Goal: Transaction & Acquisition: Purchase product/service

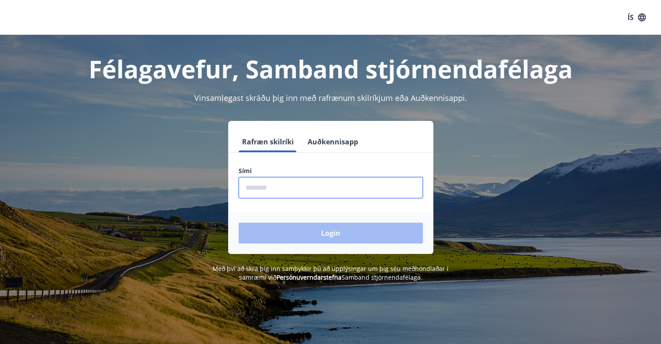
click at [306, 185] on input "phone" at bounding box center [331, 187] width 184 height 21
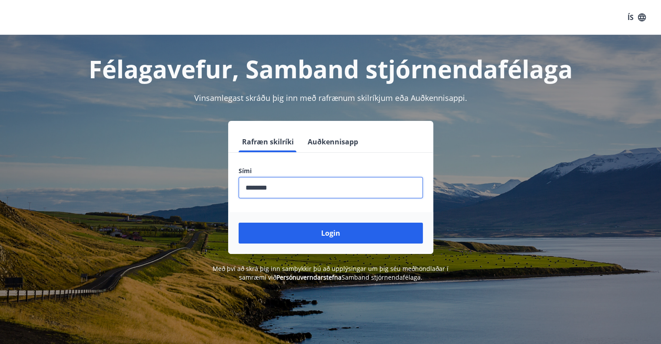
type input "********"
click at [239, 222] on button "Login" at bounding box center [331, 232] width 184 height 21
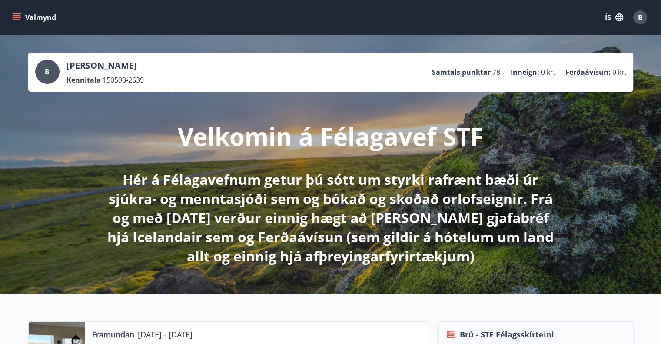
click at [30, 20] on button "Valmynd" at bounding box center [34, 18] width 49 height 16
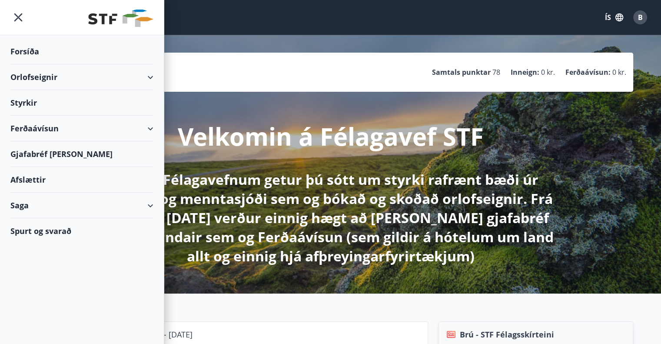
click at [32, 128] on div "Ferðaávísun" at bounding box center [81, 129] width 143 height 26
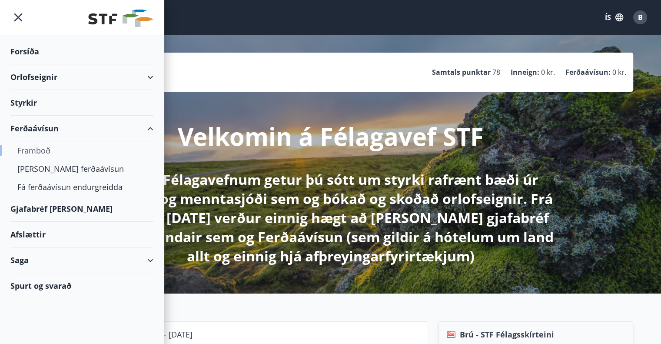
click at [41, 150] on div "Framboð" at bounding box center [81, 150] width 129 height 18
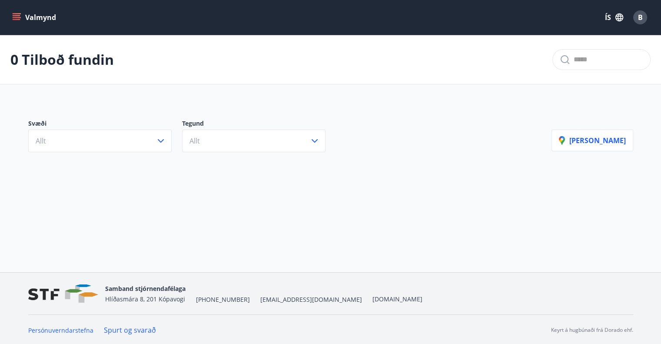
scroll to position [1, 0]
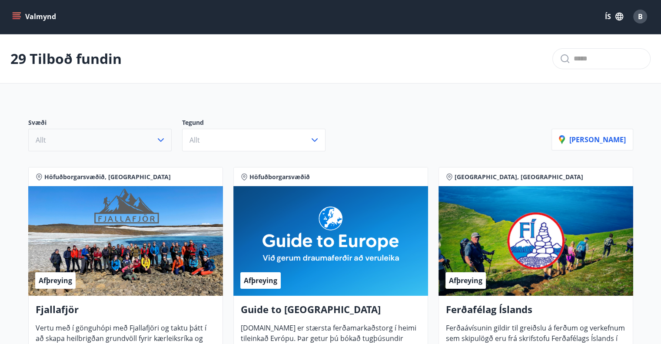
click at [156, 142] on icon "button" at bounding box center [161, 140] width 10 height 10
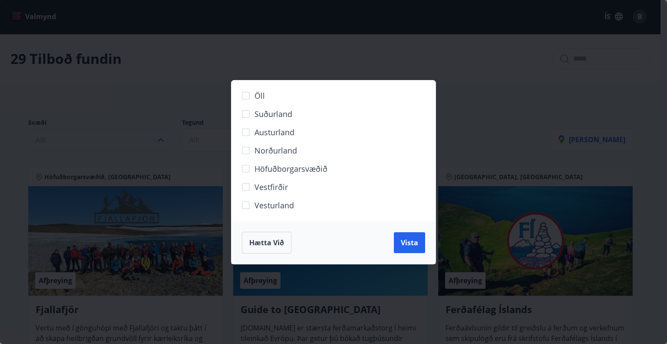
click at [211, 83] on div "Öll Suðurland Austurland Norðurland Höfuðborgarsvæðið Vestfirðir Vesturland Hæt…" at bounding box center [333, 172] width 667 height 344
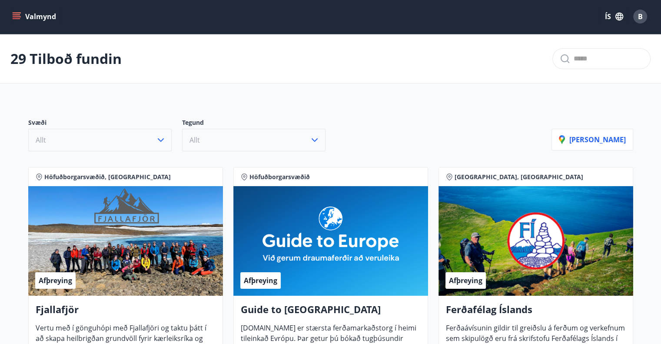
click at [203, 130] on button "Allt" at bounding box center [253, 140] width 143 height 23
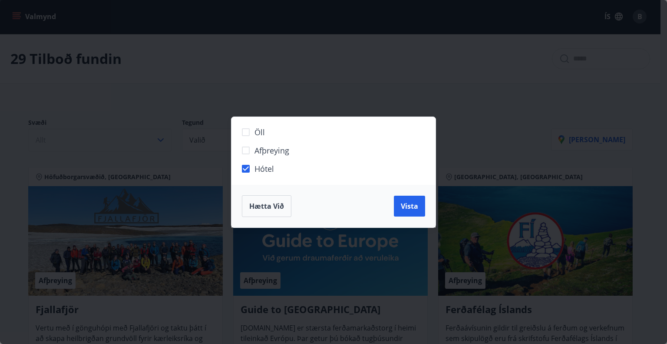
click at [185, 105] on div "Öll Afþreying Hótel Hætta við Vista" at bounding box center [333, 172] width 667 height 344
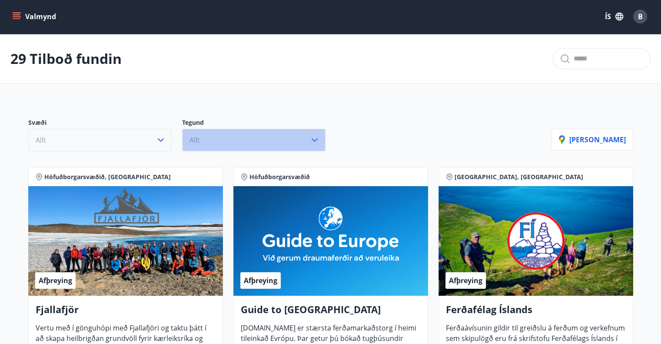
click at [232, 140] on button "Allt" at bounding box center [253, 140] width 143 height 23
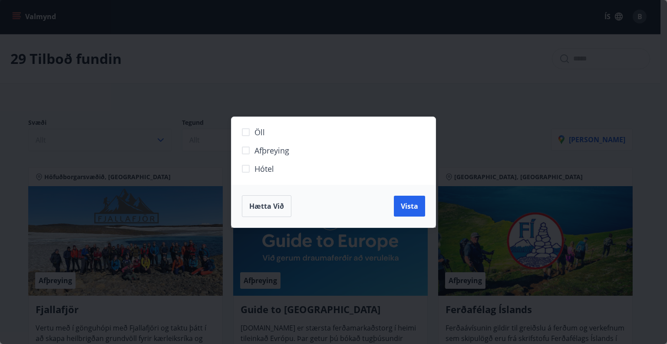
click at [252, 176] on label "Hótel" at bounding box center [328, 172] width 182 height 18
click at [401, 203] on span "Vista" at bounding box center [409, 206] width 17 height 10
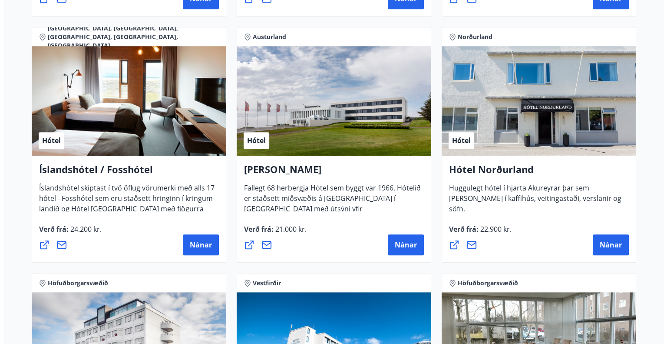
scroll to position [913, 0]
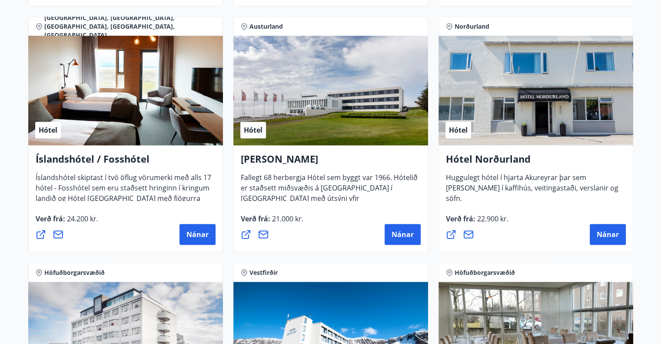
drag, startPoint x: 289, startPoint y: 106, endPoint x: 257, endPoint y: 177, distance: 78.2
click at [257, 177] on span "Fallegt 68 herbergja Hótel sem byggt var 1966. Hótelið er staðsett miðsvæðis á …" at bounding box center [329, 196] width 177 height 48
click at [405, 228] on button "Nánar" at bounding box center [403, 234] width 36 height 21
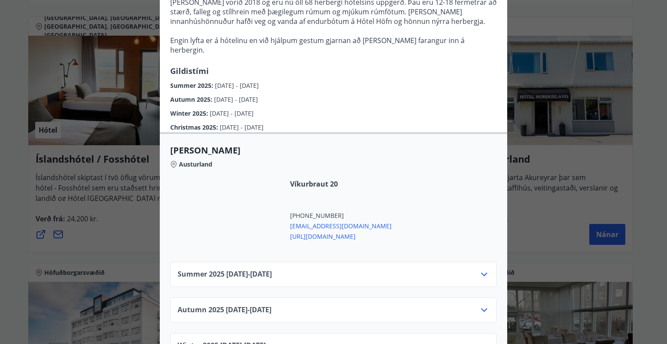
scroll to position [269, 0]
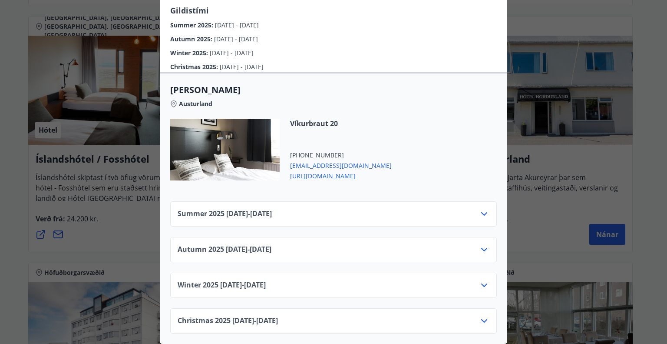
click at [479, 209] on icon at bounding box center [484, 214] width 10 height 10
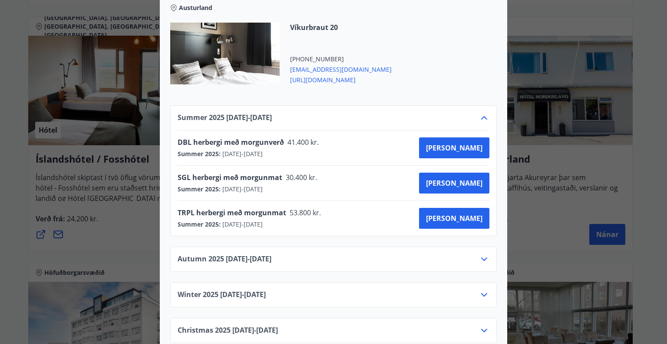
scroll to position [370, 0]
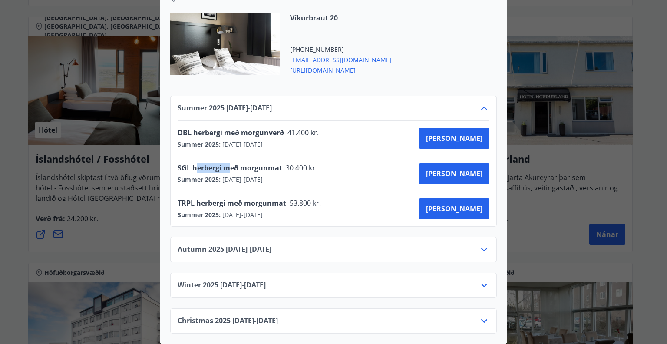
drag, startPoint x: 192, startPoint y: 165, endPoint x: 242, endPoint y: 161, distance: 49.2
click at [231, 163] on span "SGL herbergi með morgunmat" at bounding box center [230, 168] width 105 height 10
click at [251, 159] on div "SGL herbergi með morgunmat 30.400 kr. Summer 2025 : 01.06.2025 - 30.09.2025 Kau…" at bounding box center [334, 173] width 312 height 35
drag, startPoint x: 179, startPoint y: 201, endPoint x: 229, endPoint y: 191, distance: 51.0
click at [214, 192] on div "TRPL herbergi með morgunmat 53.800 kr. Summer 2025 : 01.06.2025 - 30.09.2025 Ka…" at bounding box center [334, 208] width 312 height 35
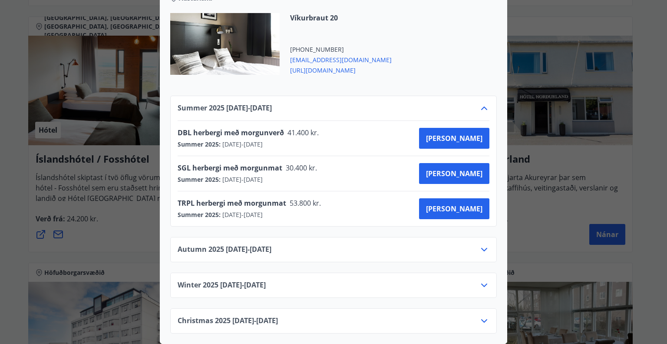
click at [233, 199] on span "TRPL herbergi með morgunmat" at bounding box center [232, 203] width 109 height 10
click at [466, 172] on span "Kaupa" at bounding box center [454, 174] width 56 height 10
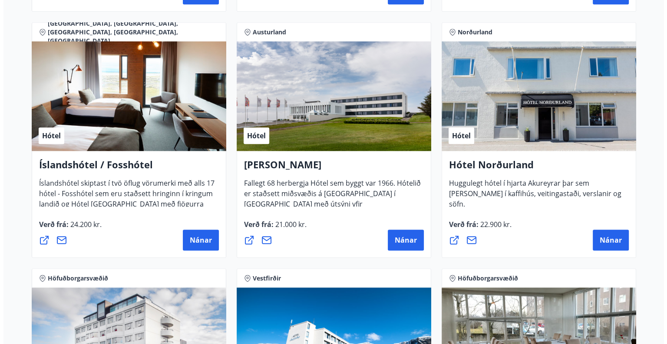
scroll to position [913, 0]
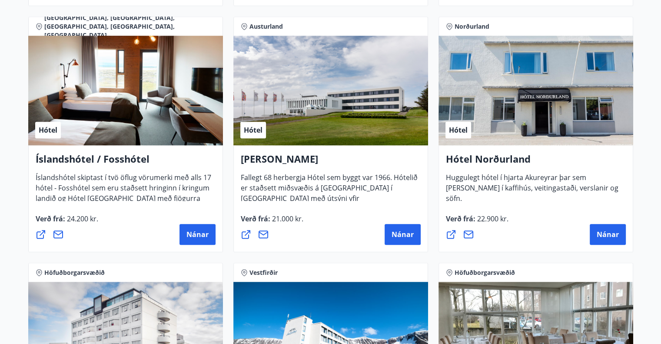
click at [315, 122] on div "Hótel" at bounding box center [330, 90] width 195 height 109
click at [402, 233] on span "Nánar" at bounding box center [402, 234] width 22 height 10
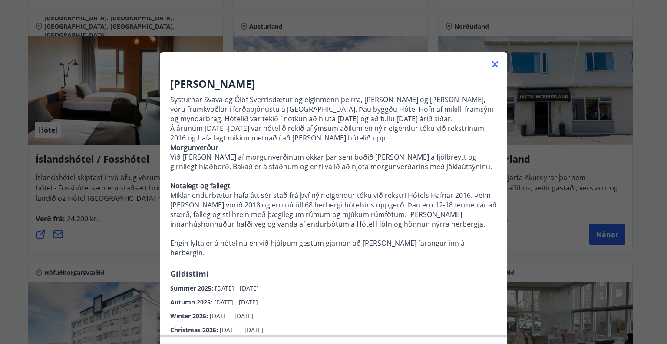
scroll to position [202, 0]
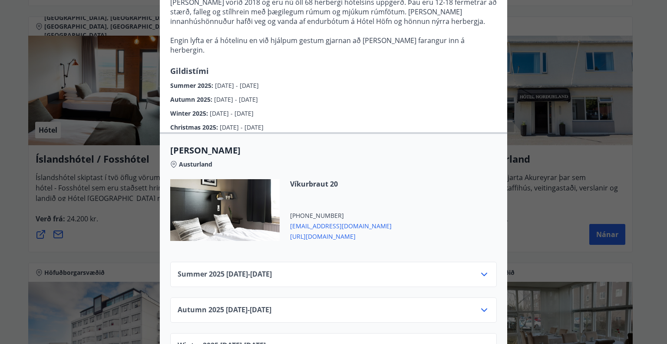
click at [328, 236] on span "https://www.hotelhofn.is/" at bounding box center [341, 235] width 102 height 10
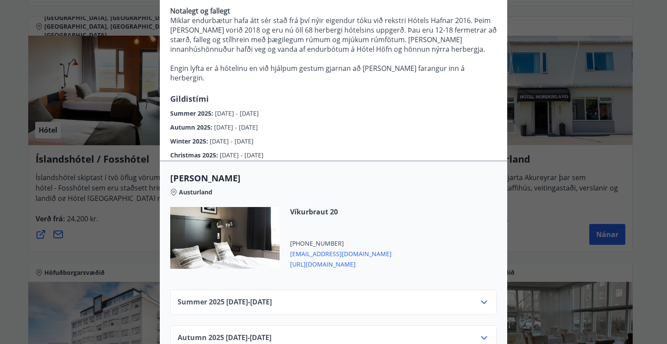
scroll to position [66, 0]
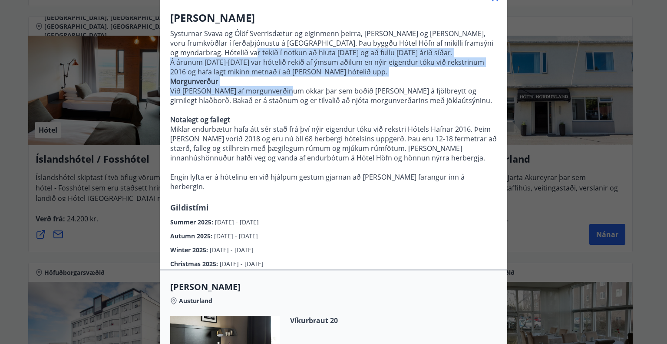
drag, startPoint x: 272, startPoint y: 83, endPoint x: 311, endPoint y: 137, distance: 66.8
click at [294, 117] on p "Systurnar Svava og Ólöf Sverrisdætur og eiginmenn þeirra, Árni Stefánsson og Þó…" at bounding box center [333, 113] width 327 height 176
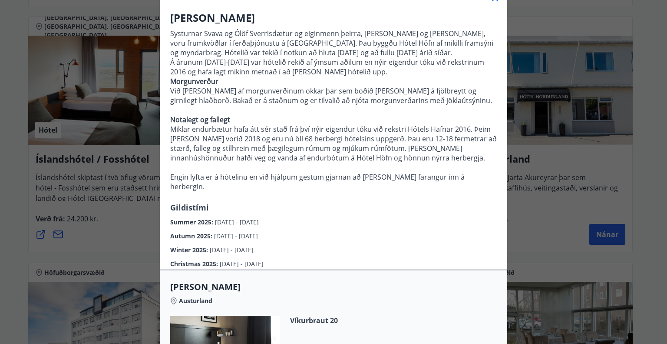
click at [317, 142] on p "Morgunverður Við erum stolt af morgunverðinum okkar þar sem boðið er upp á fjöl…" at bounding box center [333, 133] width 327 height 115
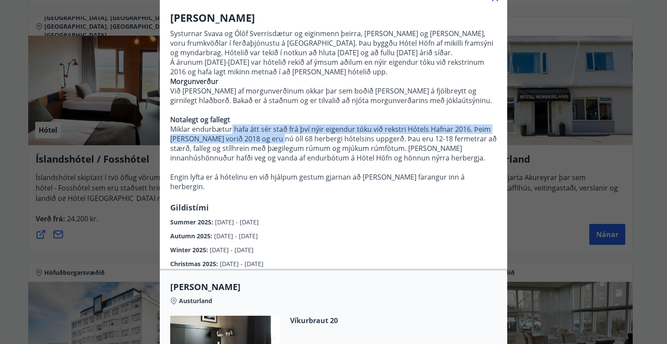
drag, startPoint x: 229, startPoint y: 140, endPoint x: 306, endPoint y: 163, distance: 81.1
click at [306, 163] on p "Morgunverður Við erum stolt af morgunverðinum okkar þar sem boðið er upp á fjöl…" at bounding box center [333, 133] width 327 height 115
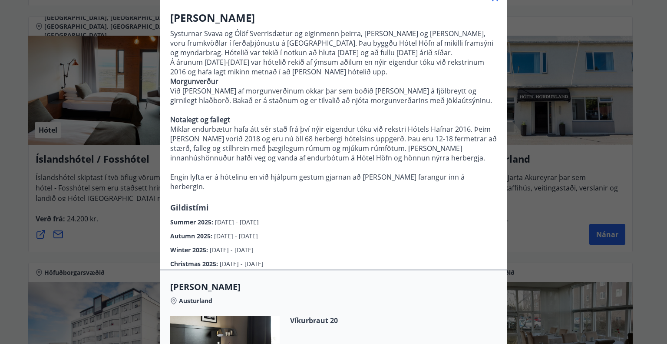
click at [338, 168] on p "Morgunverður Við erum stolt af morgunverðinum okkar þar sem boðið er upp á fjöl…" at bounding box center [333, 133] width 327 height 115
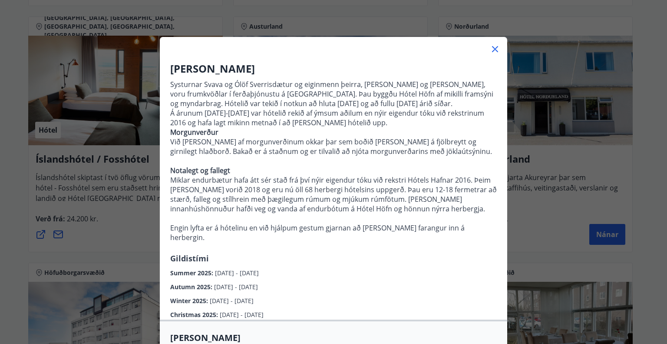
scroll to position [0, 0]
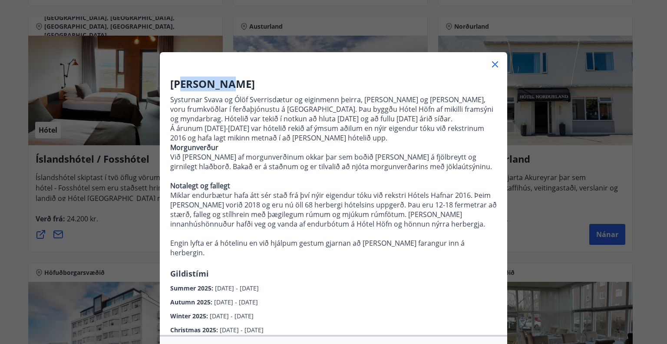
drag, startPoint x: 210, startPoint y: 85, endPoint x: 260, endPoint y: 90, distance: 50.2
click at [248, 88] on h3 "Hótel Höfn" at bounding box center [333, 83] width 327 height 15
click at [262, 90] on h3 "Hótel Höfn" at bounding box center [333, 83] width 327 height 15
click at [252, 119] on p "Systurnar Svava og Ólöf Sverrisdætur og eiginmenn þeirra, Árni Stefánsson og Þó…" at bounding box center [333, 119] width 327 height 48
click at [490, 60] on icon at bounding box center [495, 64] width 10 height 10
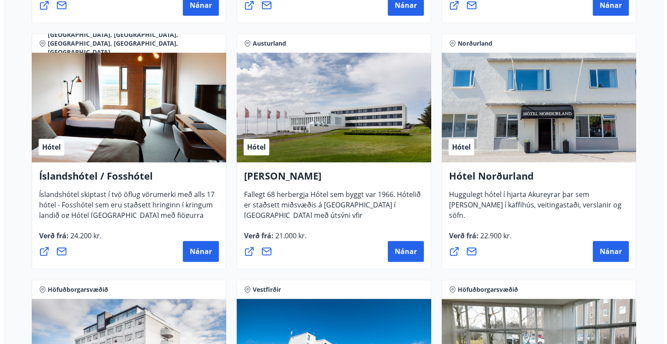
scroll to position [913, 0]
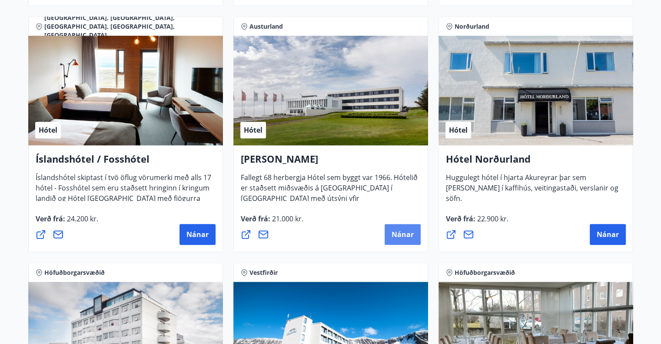
click at [408, 231] on span "Nánar" at bounding box center [402, 234] width 22 height 10
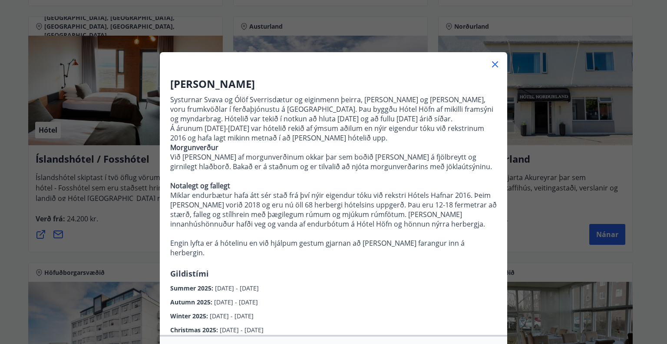
scroll to position [269, 0]
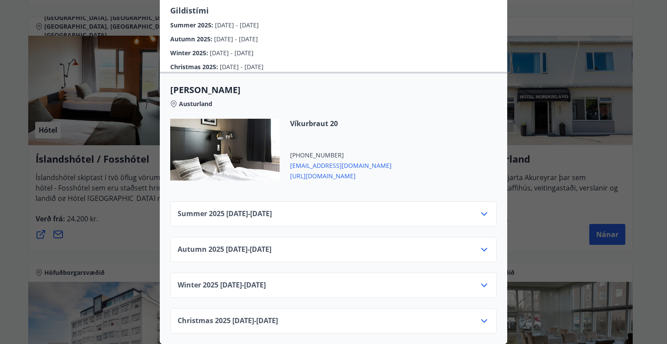
click at [257, 209] on span "Summer 2025 01.06.25 - 30.09.25" at bounding box center [225, 214] width 94 height 10
drag, startPoint x: 363, startPoint y: 196, endPoint x: 370, endPoint y: 197, distance: 7.4
click at [365, 201] on div "Summer 2025 01.06.25 - 30.09.25" at bounding box center [333, 213] width 327 height 25
click at [470, 209] on div "Summer 2025 01.06.25 - 30.09.25" at bounding box center [334, 217] width 312 height 17
click at [481, 209] on icon at bounding box center [484, 214] width 10 height 10
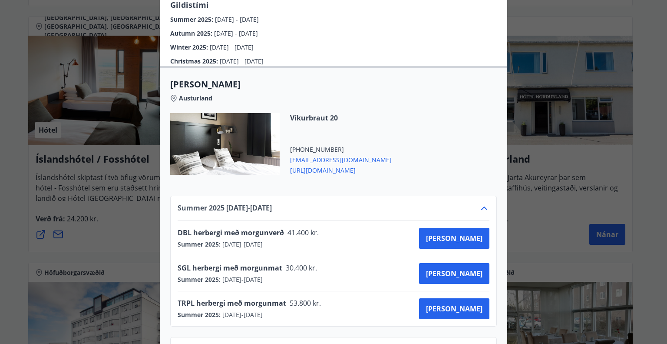
scroll to position [370, 0]
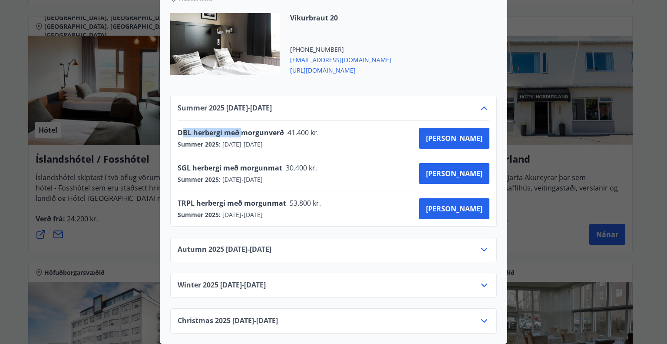
drag, startPoint x: 179, startPoint y: 131, endPoint x: 245, endPoint y: 127, distance: 66.6
click at [244, 128] on span "DBL herbergi með morgunverð" at bounding box center [231, 133] width 106 height 10
click at [289, 130] on span "41.400 kr." at bounding box center [302, 133] width 37 height 10
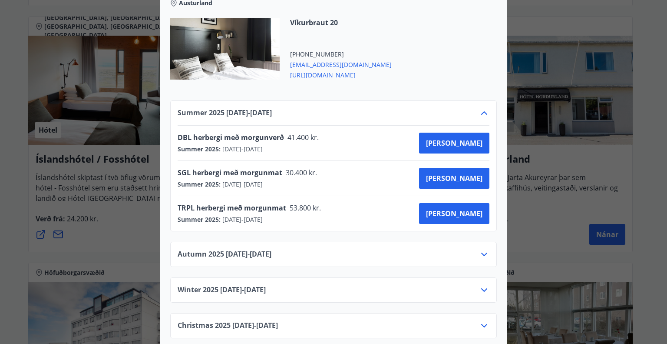
scroll to position [374, 0]
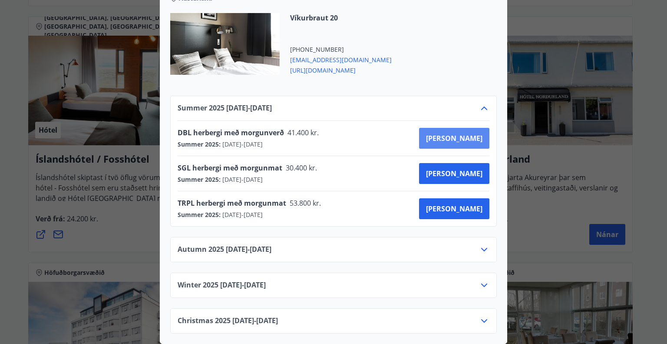
click at [464, 135] on span "Kaupa" at bounding box center [454, 138] width 56 height 10
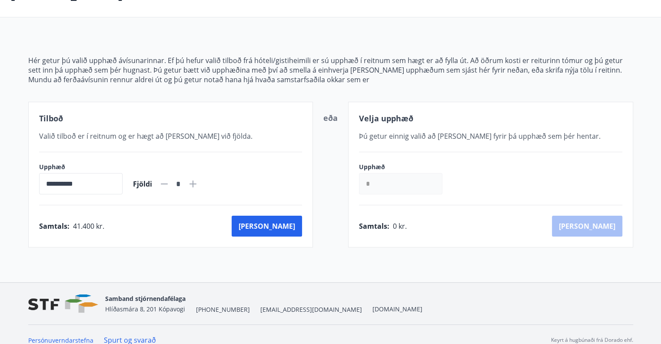
scroll to position [75, 0]
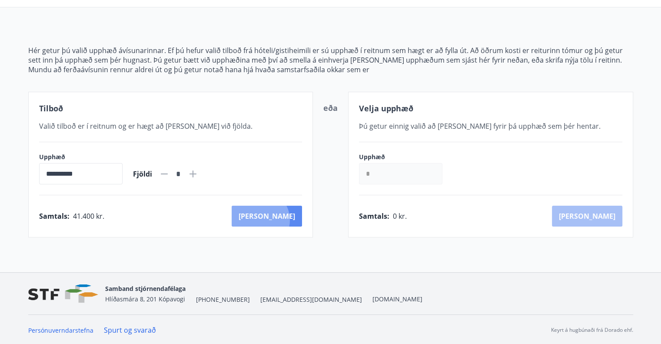
click at [297, 219] on button "Kaup" at bounding box center [267, 216] width 70 height 21
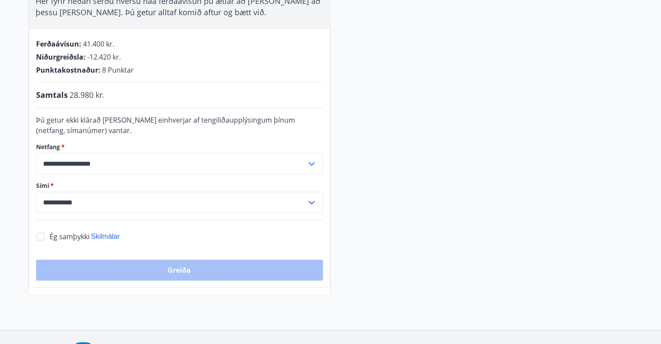
scroll to position [177, 0]
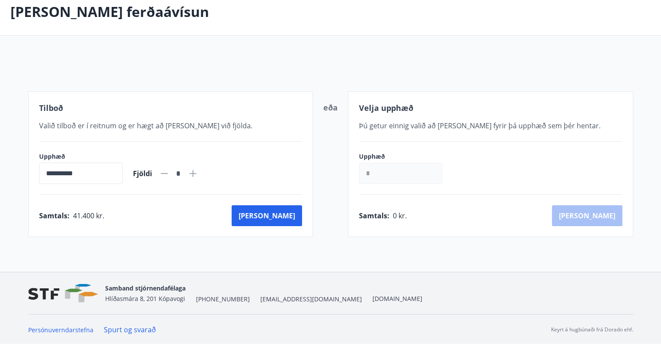
scroll to position [75, 0]
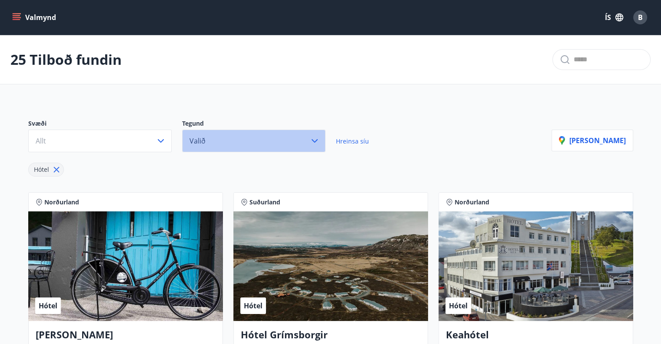
click at [209, 139] on button "Valið" at bounding box center [253, 140] width 143 height 23
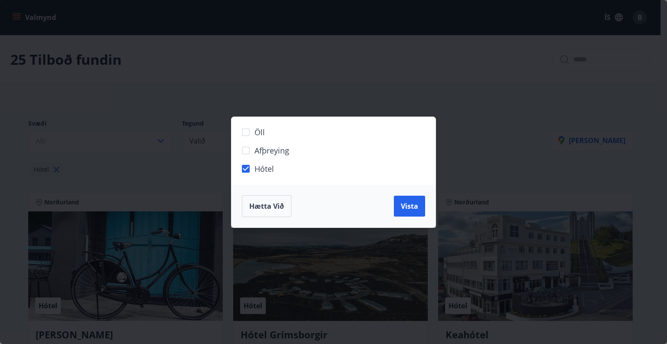
click at [154, 132] on div "Öll Afþreying Hótel Hætta við Vista" at bounding box center [333, 172] width 667 height 344
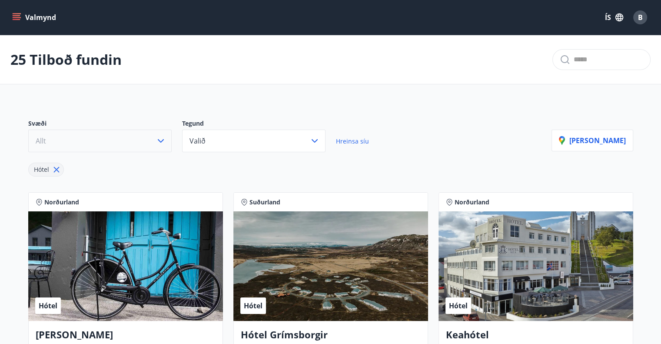
click at [146, 142] on button "Allt" at bounding box center [99, 140] width 143 height 23
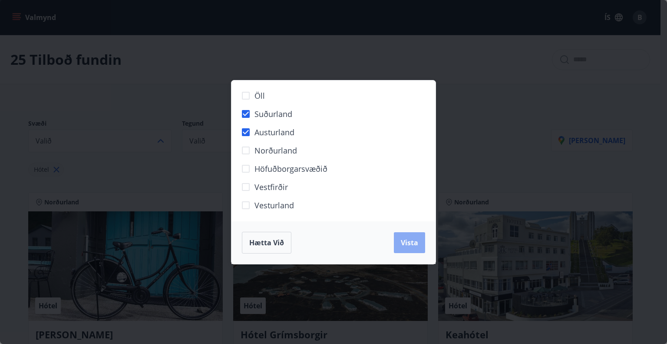
click at [405, 238] on span "Vista" at bounding box center [409, 243] width 17 height 10
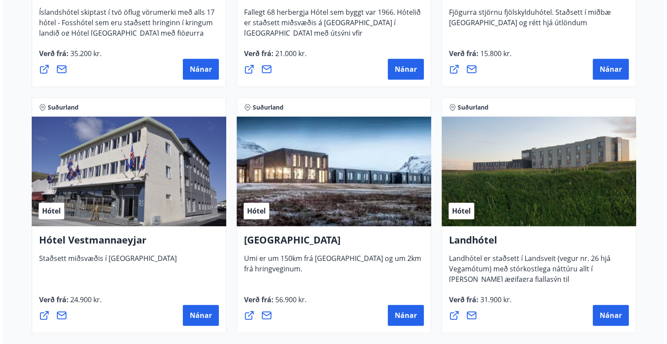
scroll to position [688, 0]
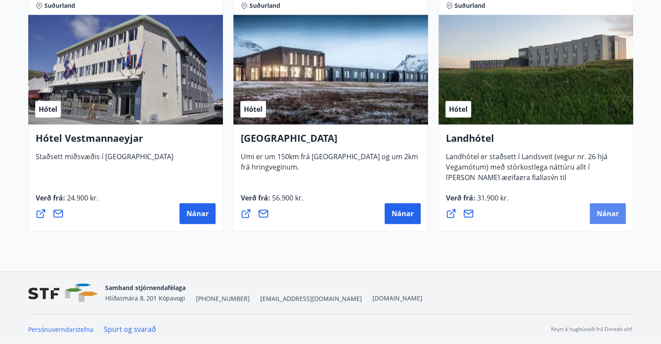
click at [609, 213] on span "Nánar" at bounding box center [608, 214] width 22 height 10
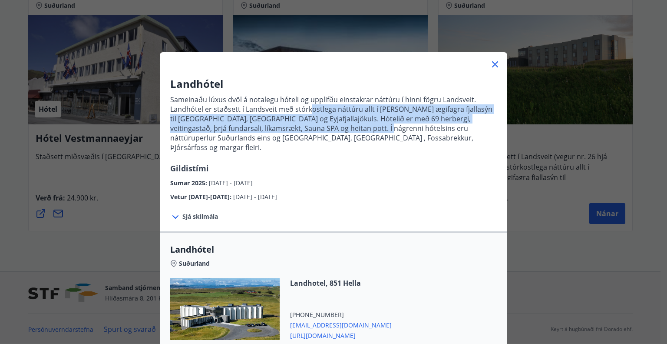
drag, startPoint x: 308, startPoint y: 105, endPoint x: 370, endPoint y: 140, distance: 71.8
click at [352, 138] on p "Sameinaðu lúxus dvöl á notalegu hóteli og upplifðu einstakrar náttúru í hinni f…" at bounding box center [333, 123] width 327 height 57
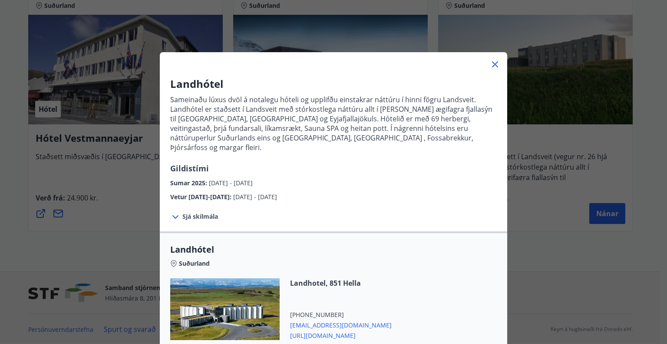
click at [377, 139] on p "Sameinaðu lúxus dvöl á notalegu hóteli og upplifðu einstakrar náttúru í hinni f…" at bounding box center [333, 123] width 327 height 57
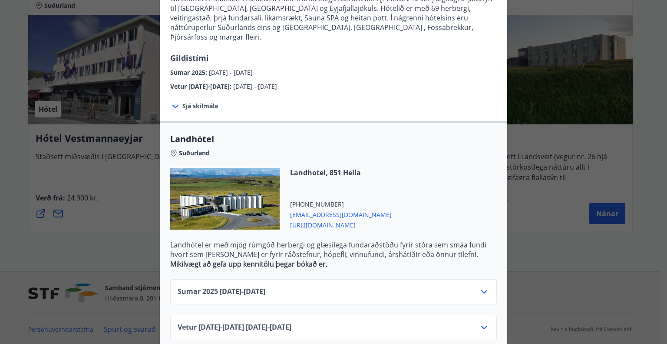
scroll to position [113, 0]
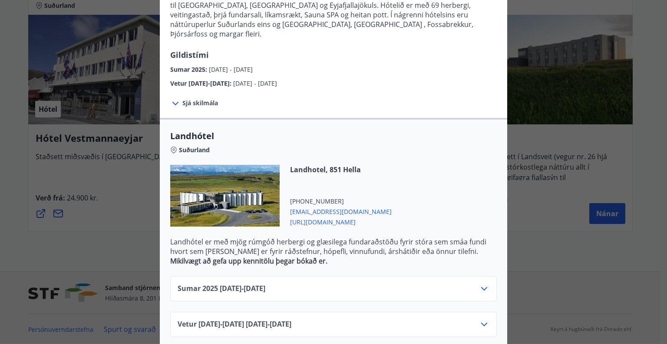
click at [332, 216] on span "https://landhotel.is/" at bounding box center [341, 221] width 102 height 10
click at [471, 283] on div "Sumar 2025 01.06.25 - 15.09.25" at bounding box center [334, 291] width 312 height 17
click at [474, 283] on div "Sumar 2025 01.06.25 - 15.09.25" at bounding box center [334, 291] width 312 height 17
click at [480, 283] on icon at bounding box center [484, 288] width 10 height 10
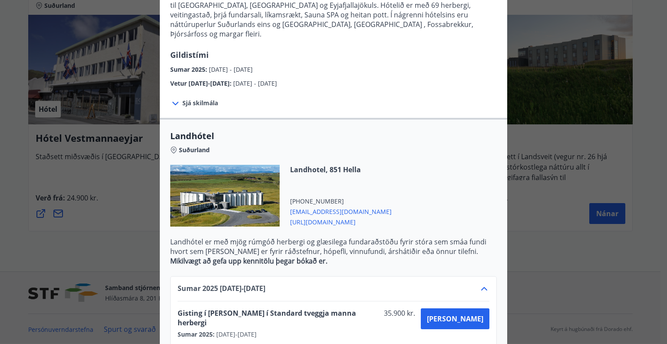
scroll to position [149, 0]
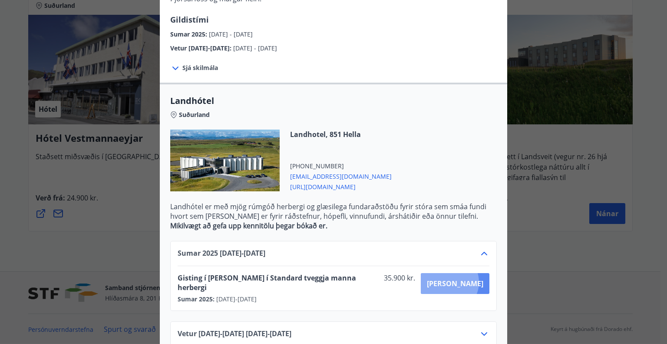
click at [478, 279] on span "Kaupa" at bounding box center [455, 284] width 56 height 10
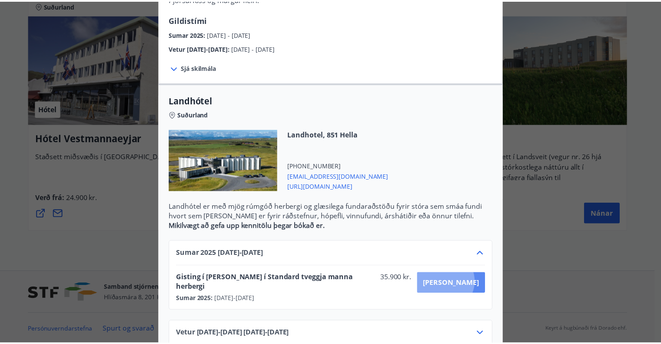
scroll to position [47, 0]
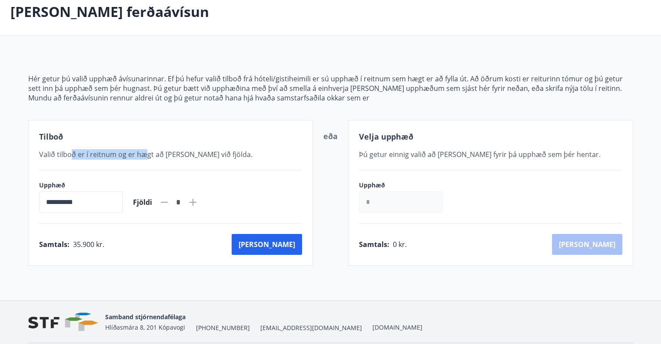
drag, startPoint x: 70, startPoint y: 156, endPoint x: 159, endPoint y: 153, distance: 89.6
click at [148, 153] on span "Valið tilboð er í reitnum og er hægt að bæta við fjölda." at bounding box center [145, 154] width 213 height 10
click at [166, 153] on span "Valið tilboð er í reitnum og er hægt að bæta við fjölda." at bounding box center [145, 154] width 213 height 10
click at [284, 252] on button "Kaup" at bounding box center [267, 244] width 70 height 21
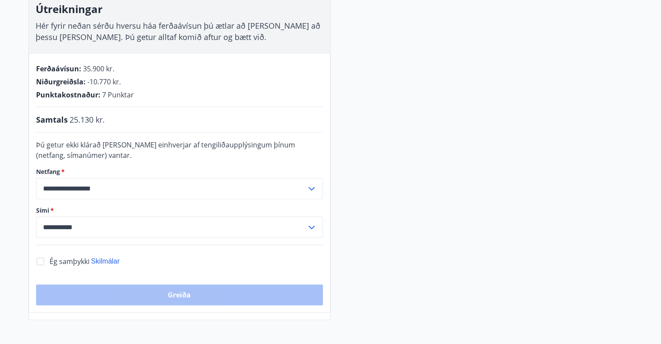
scroll to position [130, 0]
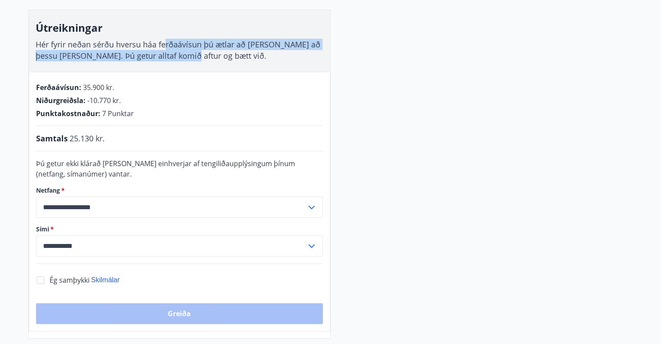
drag, startPoint x: 164, startPoint y: 42, endPoint x: 208, endPoint y: 61, distance: 47.5
click at [187, 51] on span "Hér fyrir neðan sérðu hversu háa ferðaávísun þú ætlar að kaupa að þessu sinni. …" at bounding box center [178, 50] width 285 height 22
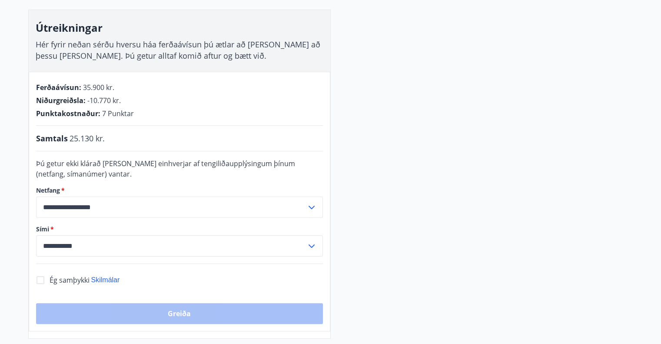
click at [216, 55] on div "Útreikningar Hér fyrir neðan sérðu hversu háa ferðaávísun þú ætlar að kaupa að …" at bounding box center [180, 41] width 302 height 62
drag, startPoint x: 139, startPoint y: 52, endPoint x: 196, endPoint y: 57, distance: 56.7
click at [166, 63] on div "Útreikningar Hér fyrir neðan sérðu hversu háa ferðaávísun þú ætlar að kaupa að …" at bounding box center [180, 41] width 302 height 62
click at [197, 54] on div "Útreikningar Hér fyrir neðan sérðu hversu háa ferðaávísun þú ætlar að kaupa að …" at bounding box center [180, 41] width 302 height 62
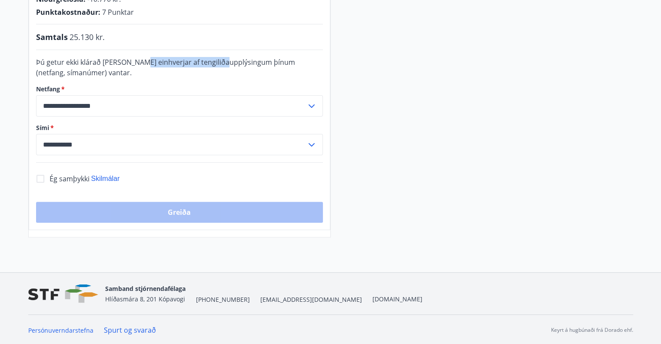
drag, startPoint x: 138, startPoint y: 61, endPoint x: 229, endPoint y: 54, distance: 91.0
click at [227, 54] on div "**********" at bounding box center [180, 99] width 302 height 259
click at [232, 54] on div "**********" at bounding box center [180, 99] width 302 height 259
drag, startPoint x: 98, startPoint y: 63, endPoint x: 241, endPoint y: 57, distance: 142.6
click at [236, 58] on span "Þú getur ekki klárað kaupin ef einhverjar af tengiliðaupplýsingum þínum (netfan…" at bounding box center [165, 67] width 259 height 20
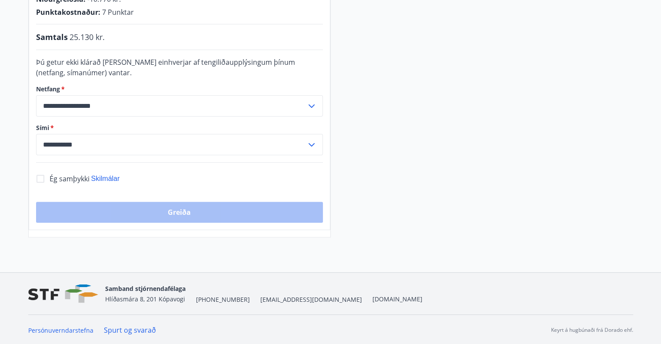
click at [252, 55] on div "**********" at bounding box center [180, 99] width 302 height 259
click at [385, 109] on div "**********" at bounding box center [330, 52] width 605 height 369
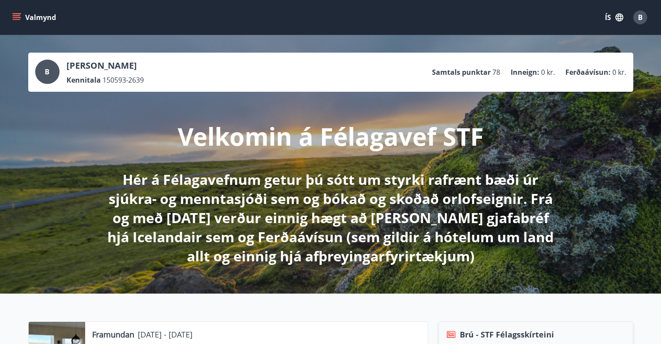
click at [23, 19] on button "Valmynd" at bounding box center [34, 18] width 49 height 16
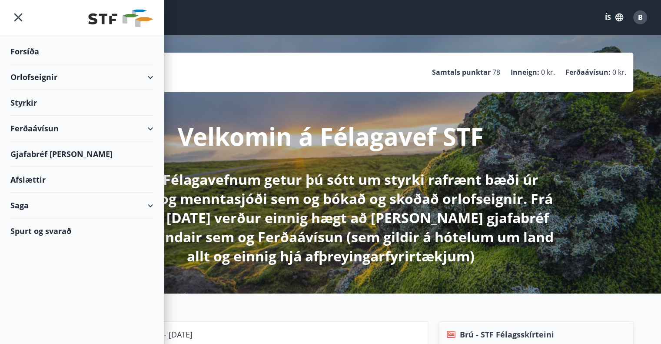
click at [45, 131] on div "Ferðaávísun" at bounding box center [81, 129] width 143 height 26
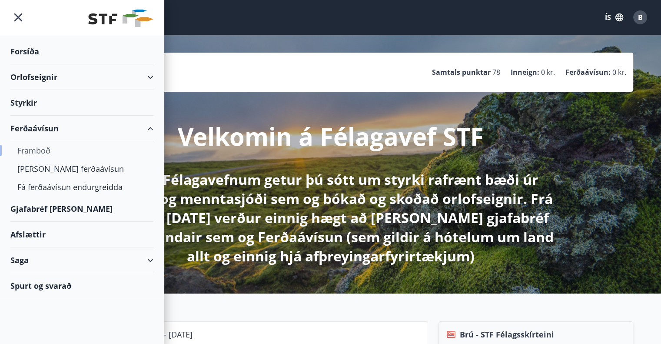
click at [42, 146] on div "Framboð" at bounding box center [81, 150] width 129 height 18
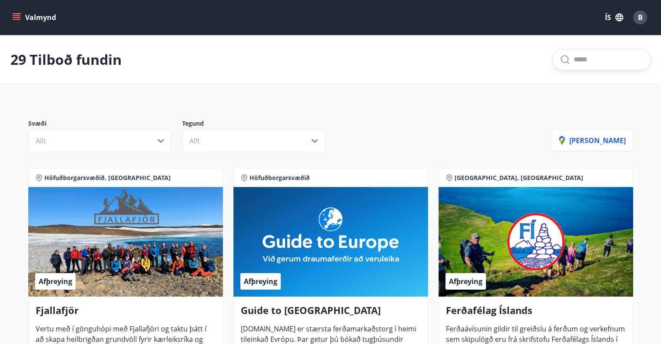
click at [606, 54] on input "text" at bounding box center [609, 60] width 70 height 14
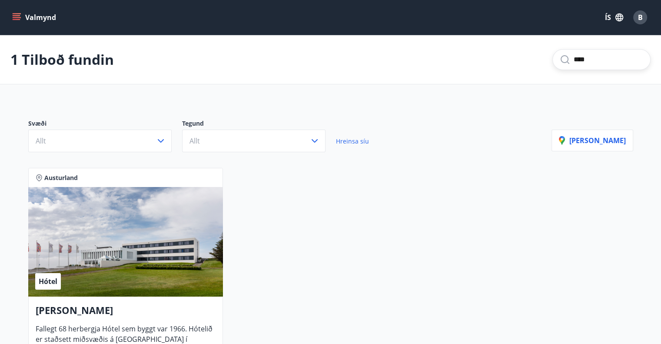
click at [582, 50] on div "****" at bounding box center [601, 59] width 98 height 21
drag, startPoint x: 581, startPoint y: 50, endPoint x: 575, endPoint y: 50, distance: 5.6
click at [577, 50] on div "****" at bounding box center [601, 59] width 98 height 21
click at [575, 50] on div "****" at bounding box center [601, 59] width 98 height 21
click at [574, 55] on input "****" at bounding box center [609, 60] width 70 height 14
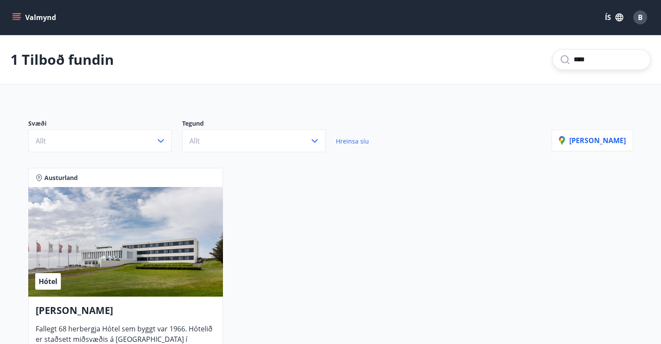
click at [574, 55] on input "****" at bounding box center [609, 60] width 70 height 14
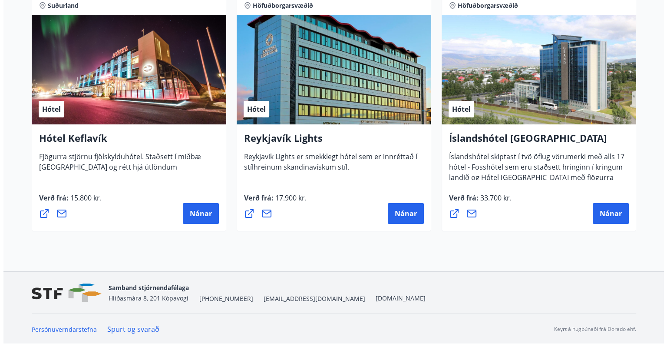
scroll to position [70, 0]
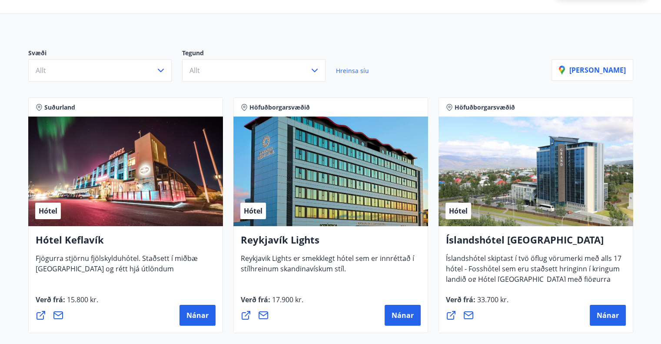
type input "***"
click at [603, 303] on div "Verð frá : 33.700 kr. Nánar" at bounding box center [536, 309] width 180 height 31
click at [604, 321] on button "Nánar" at bounding box center [608, 315] width 36 height 21
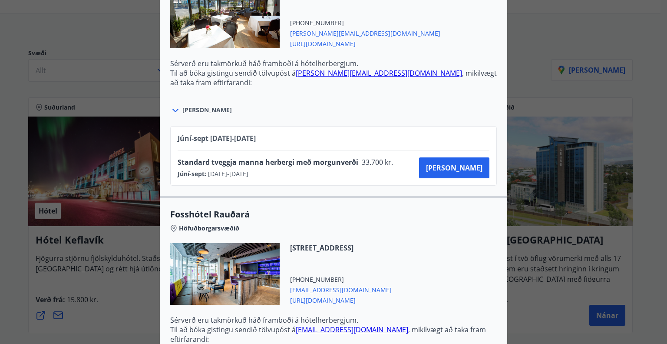
scroll to position [1879, 0]
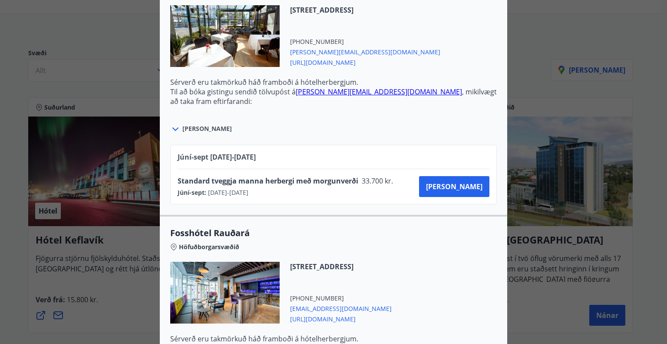
click at [574, 82] on div "Íslandshótel Reykjavík Ekki er hægt að nýta Ferðaávísun fyrir bókanir sem eru g…" at bounding box center [333, 172] width 667 height 344
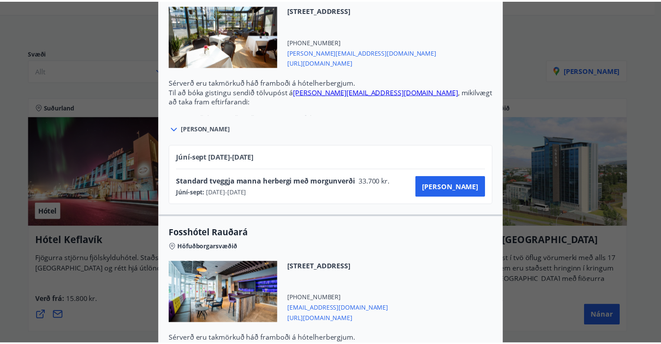
scroll to position [0, 0]
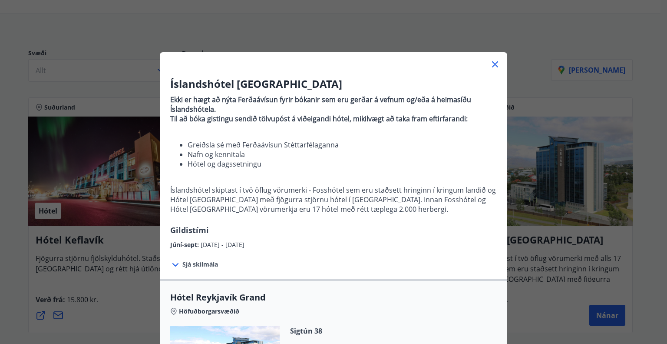
click at [492, 62] on icon at bounding box center [495, 64] width 10 height 10
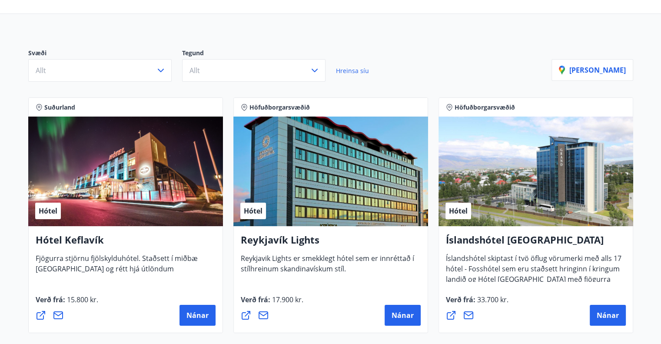
drag, startPoint x: 509, startPoint y: 54, endPoint x: 398, endPoint y: 92, distance: 117.6
click at [509, 53] on div "Svæði Allt Tegund Allt Hreinsa síu" at bounding box center [289, 65] width 523 height 33
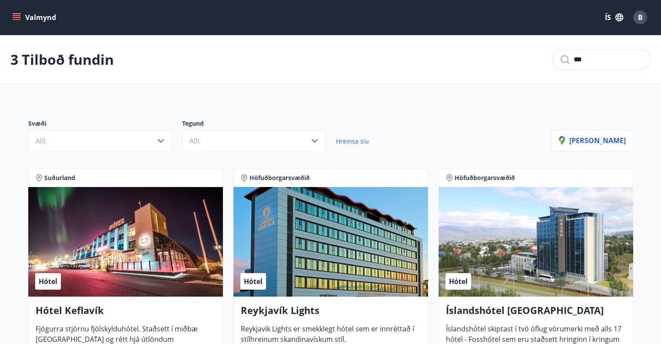
click at [579, 48] on div "3 Tilboð fundin ***" at bounding box center [330, 59] width 661 height 49
click at [582, 59] on input "***" at bounding box center [609, 60] width 70 height 14
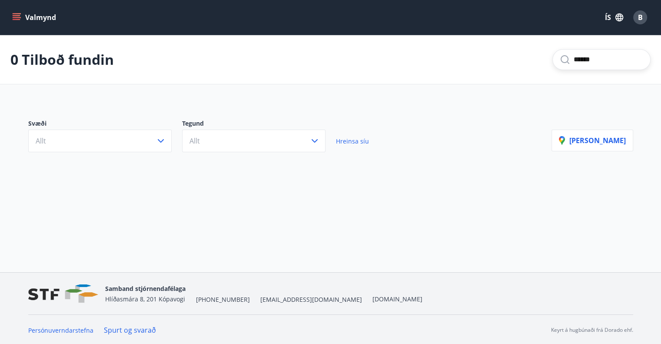
type input "******"
click at [563, 68] on div "******" at bounding box center [601, 59] width 98 height 21
click at [575, 59] on input "******" at bounding box center [609, 60] width 70 height 14
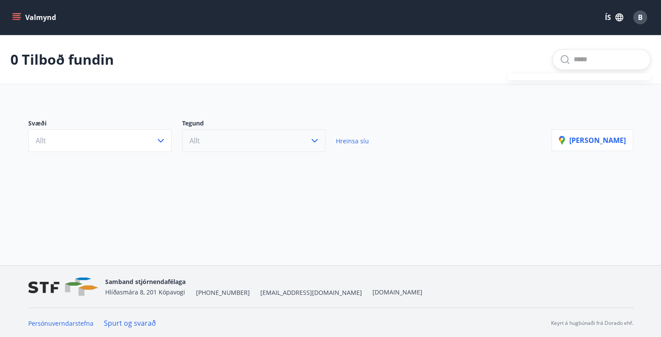
click at [219, 145] on button "Allt" at bounding box center [253, 140] width 143 height 23
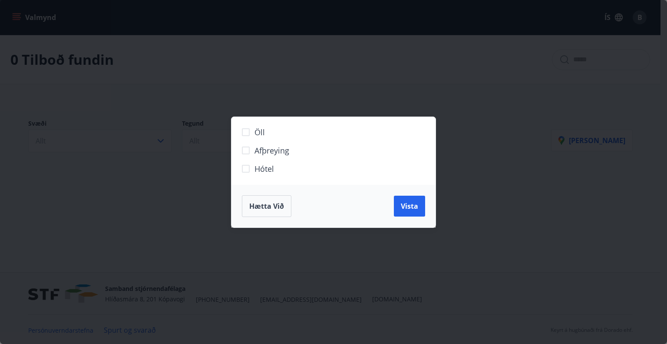
click at [269, 168] on span "Hótel" at bounding box center [265, 168] width 20 height 11
click at [108, 133] on div "Öll Afþreying Hótel Hætta við Vista" at bounding box center [333, 172] width 667 height 344
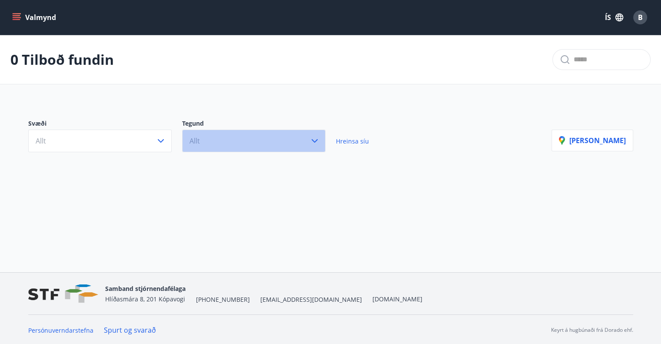
click at [242, 137] on button "Allt" at bounding box center [253, 140] width 143 height 23
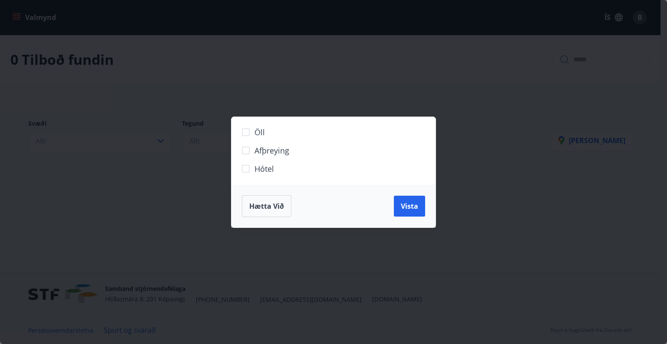
click at [256, 166] on span "Hótel" at bounding box center [265, 168] width 20 height 11
click at [417, 206] on span "Vista" at bounding box center [409, 206] width 17 height 10
type input "******"
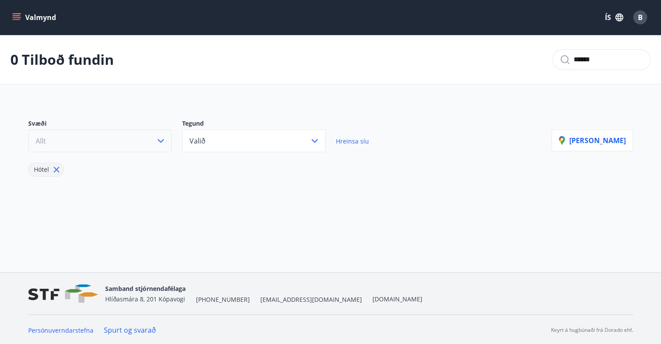
click at [78, 146] on button "Allt" at bounding box center [99, 140] width 143 height 23
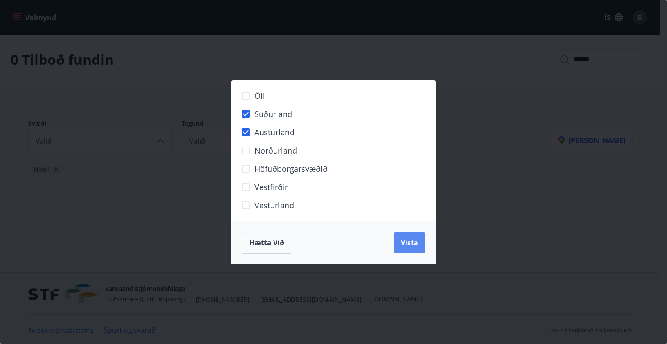
click at [421, 244] on button "Vista" at bounding box center [409, 242] width 31 height 21
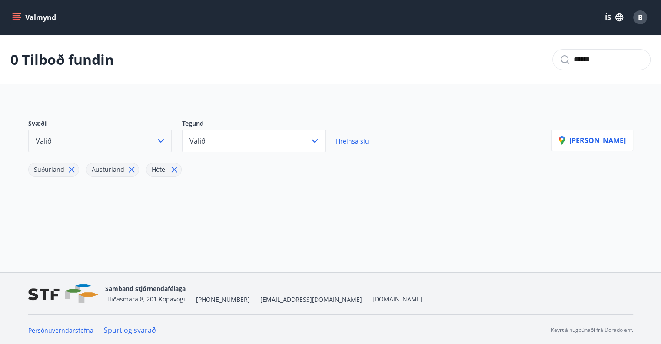
click at [149, 140] on button "Valið" at bounding box center [99, 140] width 143 height 23
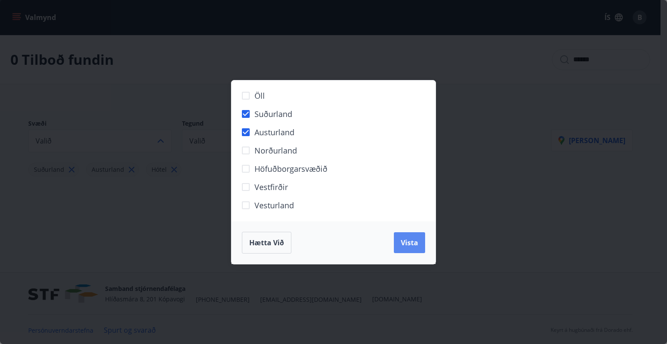
click at [415, 238] on span "Vista" at bounding box center [409, 243] width 17 height 10
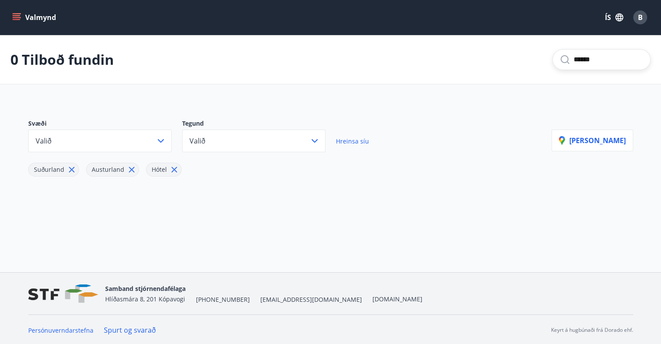
click at [574, 65] on input "******" at bounding box center [609, 60] width 70 height 14
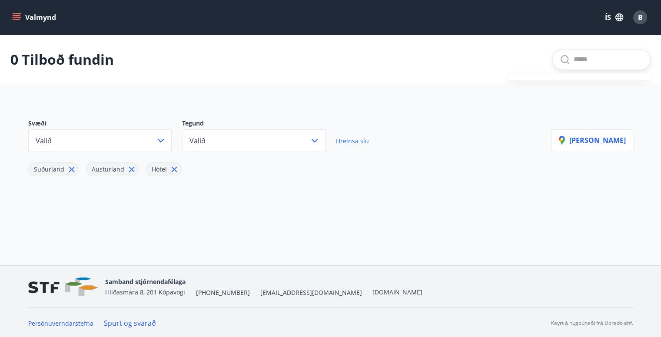
click at [308, 95] on main "0 Tilboð fundin Svæði Valið Tegund Valið Hreinsa síu Suðurland Austurland Hótel…" at bounding box center [330, 111] width 661 height 152
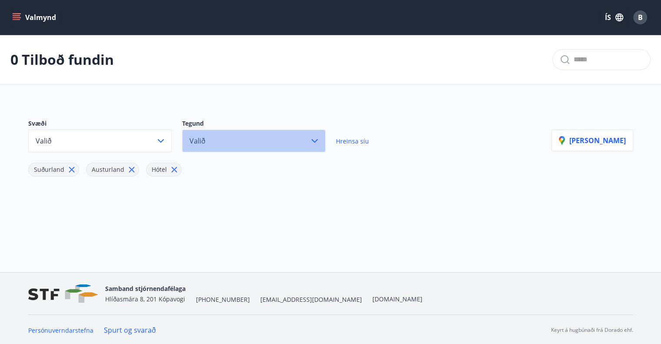
click at [235, 142] on button "Valið" at bounding box center [253, 140] width 143 height 23
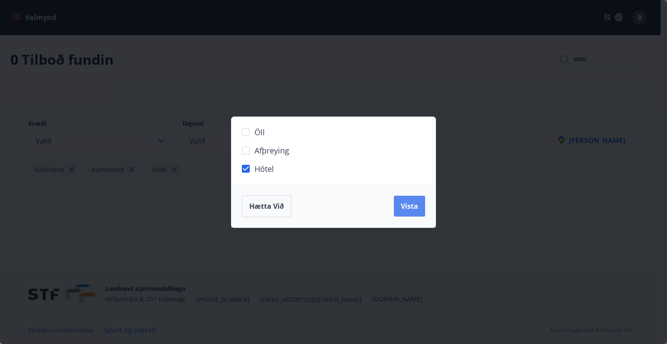
click at [424, 206] on button "Vista" at bounding box center [409, 206] width 31 height 21
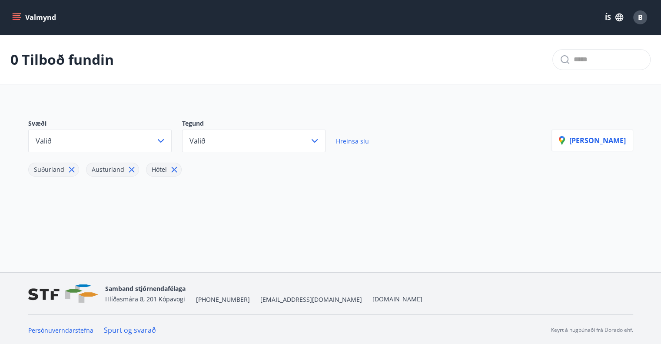
click at [50, 13] on button "Valmynd" at bounding box center [34, 18] width 49 height 16
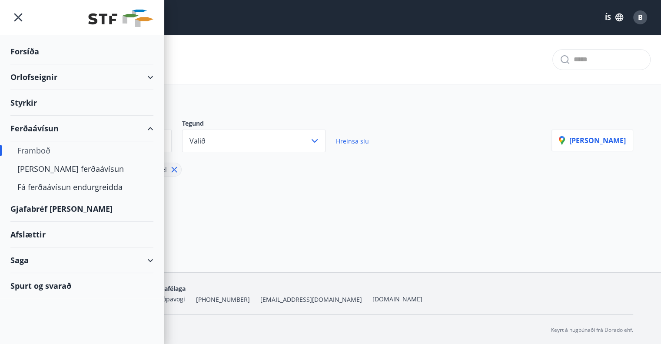
click at [38, 146] on div "Framboð" at bounding box center [81, 150] width 129 height 18
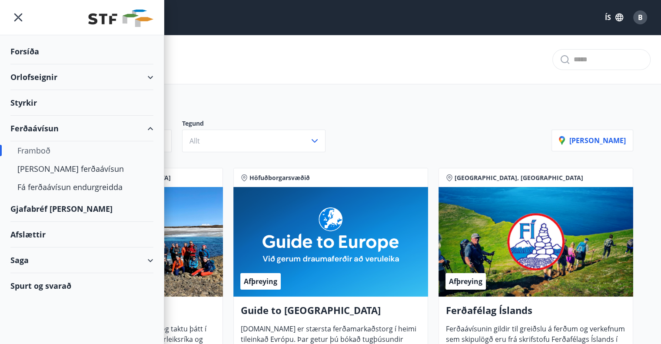
click at [481, 118] on div "Svæði Allt Tegund Allt Sýna kort" at bounding box center [331, 132] width 626 height 61
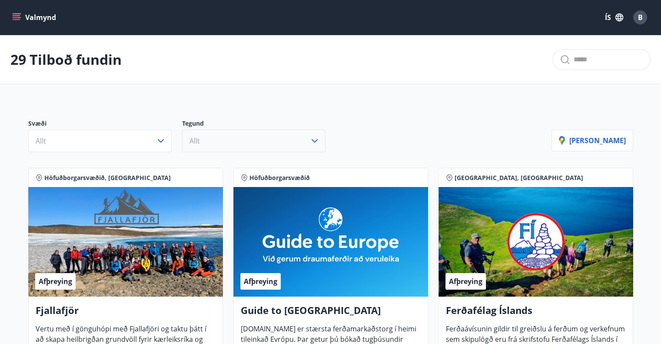
click at [219, 137] on button "Allt" at bounding box center [253, 140] width 143 height 23
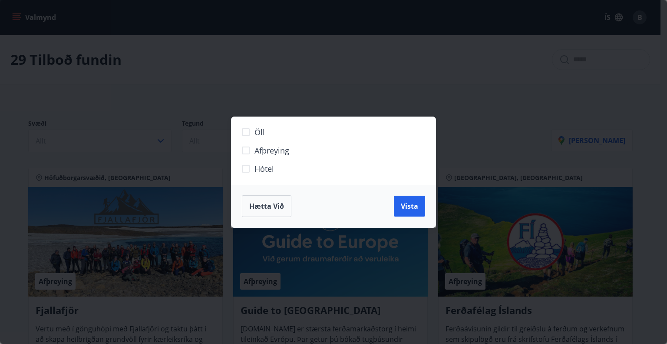
click at [255, 166] on span "Hótel" at bounding box center [265, 168] width 20 height 11
click at [412, 204] on span "Vista" at bounding box center [409, 206] width 17 height 10
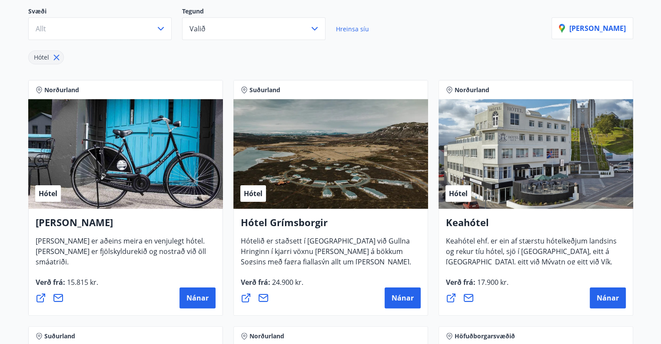
scroll to position [101, 0]
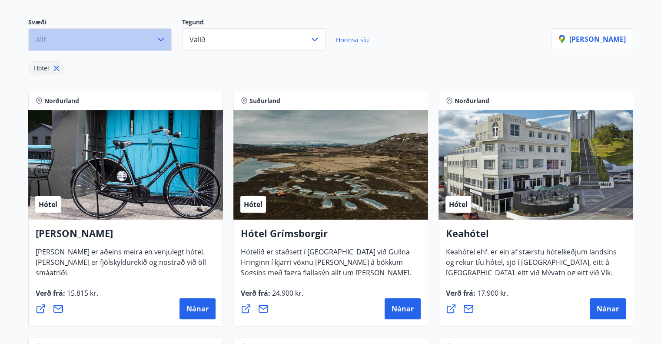
click at [139, 41] on button "Allt" at bounding box center [99, 39] width 143 height 23
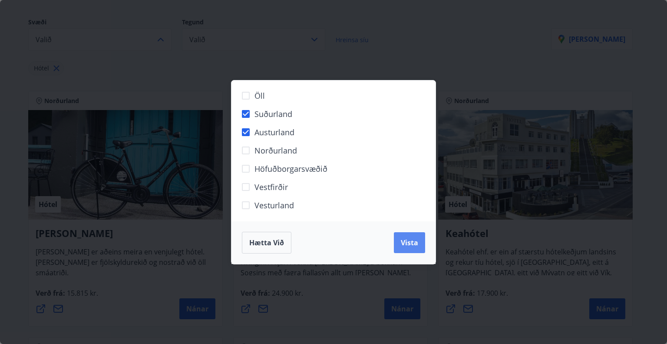
click at [415, 241] on span "Vista" at bounding box center [409, 243] width 17 height 10
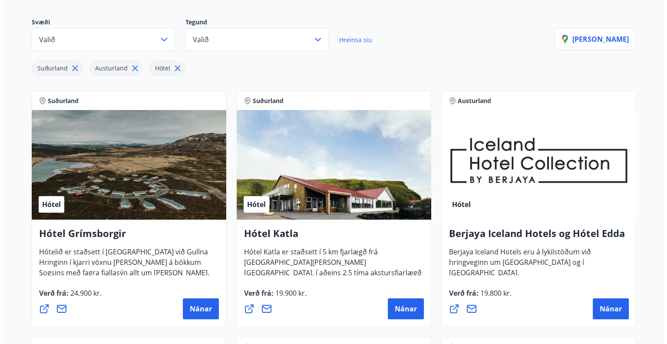
scroll to position [202, 0]
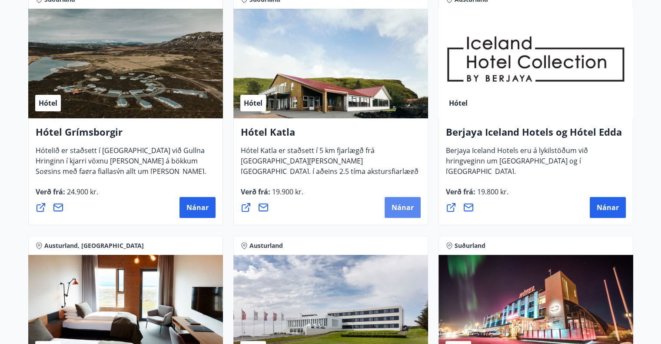
click at [401, 206] on span "Nánar" at bounding box center [402, 207] width 22 height 10
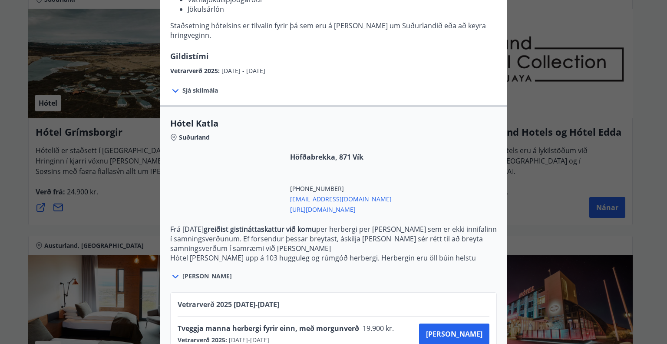
scroll to position [252, 0]
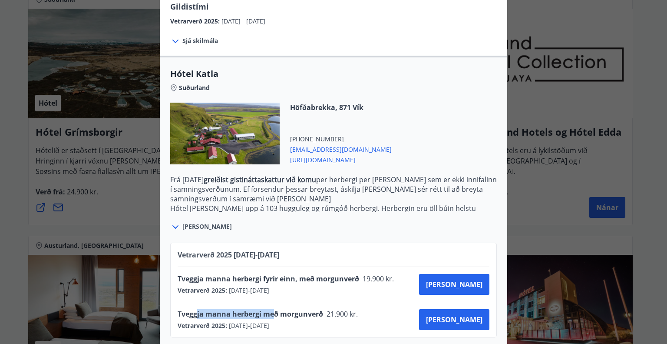
drag, startPoint x: 192, startPoint y: 305, endPoint x: 284, endPoint y: 298, distance: 92.4
click at [275, 302] on div "Tveggja manna herbergi með morgunverð 21.900 kr. Vetrarverð 2025 : 01.10.2025 -…" at bounding box center [334, 319] width 312 height 35
click at [288, 309] on span "Tveggja manna herbergi með morgunverð" at bounding box center [251, 314] width 146 height 10
drag, startPoint x: 209, startPoint y: 293, endPoint x: 297, endPoint y: 297, distance: 88.3
click at [297, 302] on div "Tveggja manna herbergi með morgunverð 21.900 kr. Vetrarverð 2025 : 01.10.2025 -…" at bounding box center [334, 319] width 312 height 35
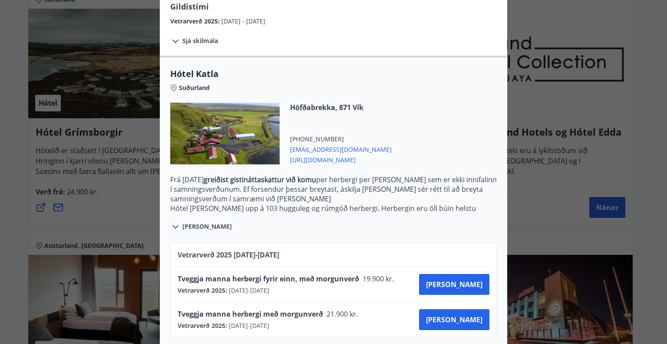
click at [326, 309] on span "21.900 kr." at bounding box center [341, 314] width 37 height 10
click at [469, 314] on button "Kaupa" at bounding box center [454, 319] width 70 height 21
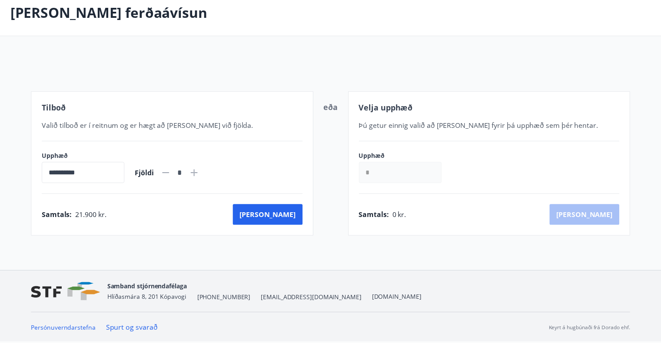
scroll to position [47, 0]
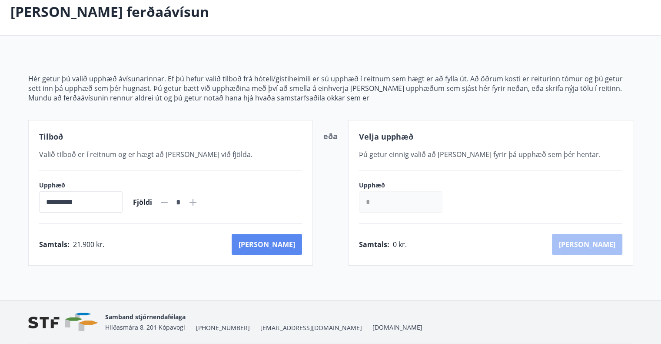
click at [290, 238] on button "Kaup" at bounding box center [267, 244] width 70 height 21
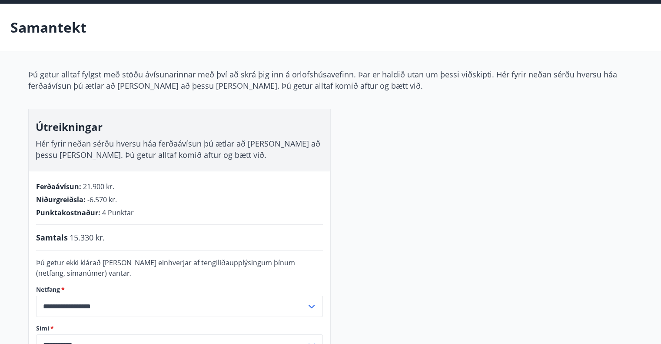
scroll to position [29, 0]
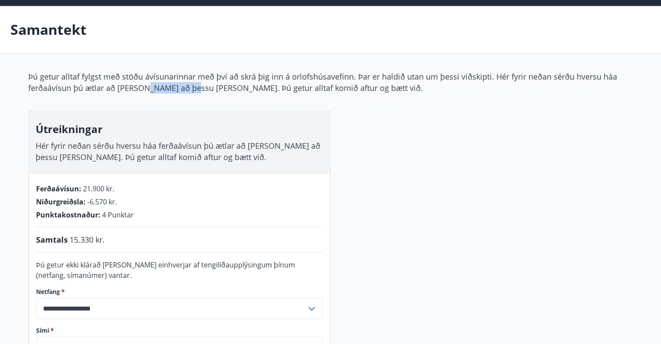
drag, startPoint x: 146, startPoint y: 87, endPoint x: 255, endPoint y: 83, distance: 110.0
click at [238, 83] on p "Þú getur alltaf fylgst með stöðu ávísunarinnar með því að skrá þig inn á orlofs…" at bounding box center [330, 82] width 605 height 23
drag, startPoint x: 260, startPoint y: 83, endPoint x: 275, endPoint y: 90, distance: 15.8
click at [261, 83] on p "Þú getur alltaf fylgst með stöðu ávísunarinnar með því að skrá þig inn á orlofs…" at bounding box center [330, 82] width 605 height 23
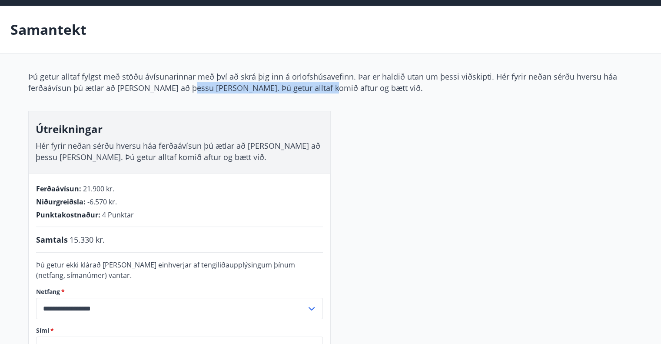
drag, startPoint x: 186, startPoint y: 87, endPoint x: 354, endPoint y: 91, distance: 167.8
click at [331, 85] on p "Þú getur alltaf fylgst með stöðu ávísunarinnar með því að skrá þig inn á orlofs…" at bounding box center [330, 82] width 605 height 23
click at [366, 93] on div "**********" at bounding box center [330, 255] width 605 height 369
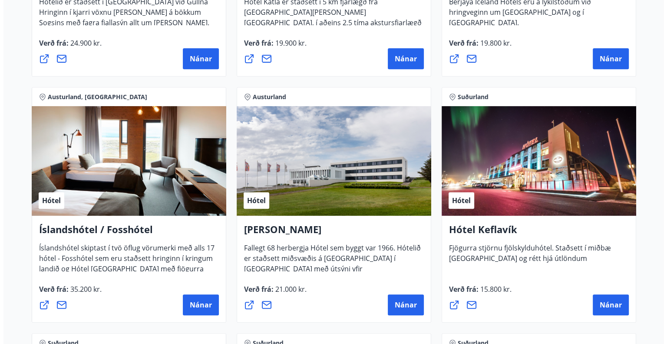
scroll to position [249, 0]
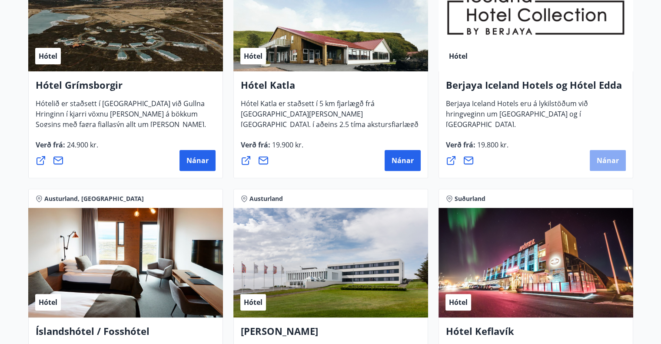
click at [602, 157] on span "Nánar" at bounding box center [608, 161] width 22 height 10
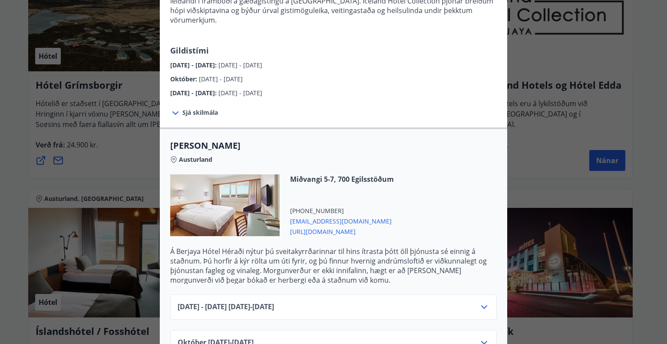
scroll to position [202, 0]
